Goal: Information Seeking & Learning: Learn about a topic

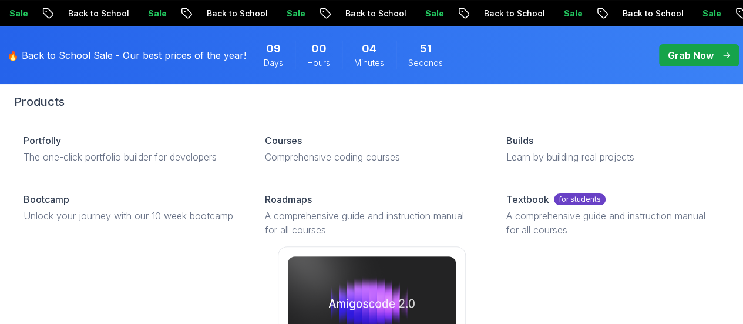
scroll to position [56, 0]
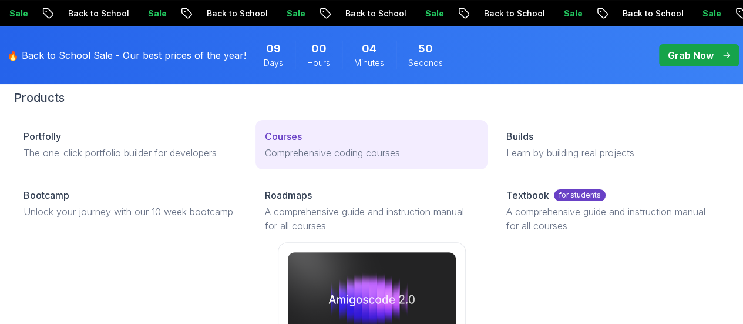
click at [265, 143] on p "Courses" at bounding box center [283, 136] width 37 height 14
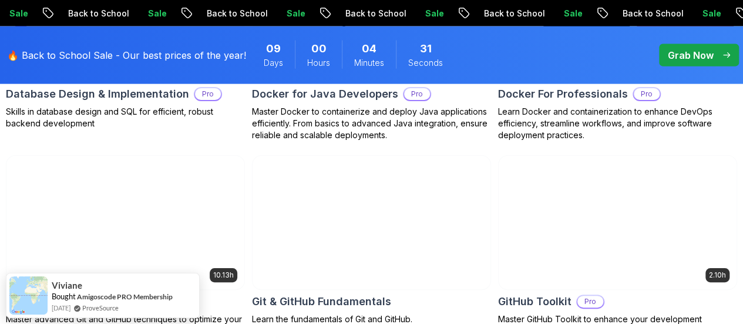
scroll to position [1260, 0]
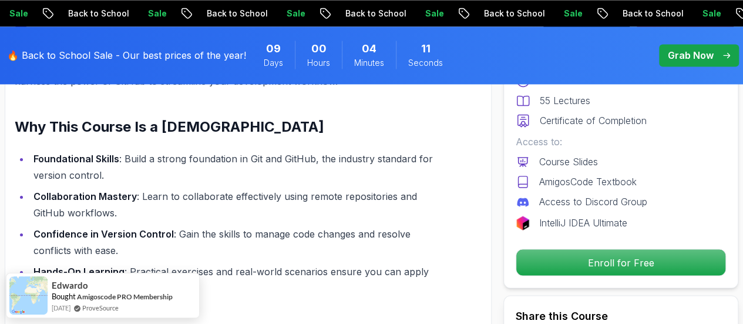
scroll to position [857, 0]
